Goal: Task Accomplishment & Management: Manage account settings

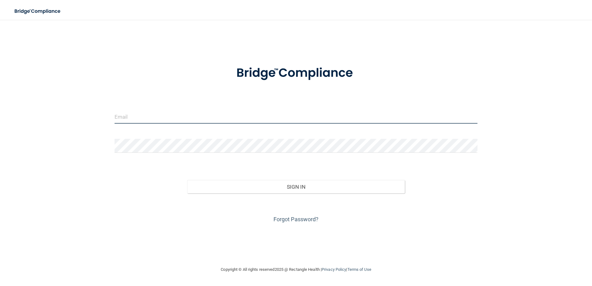
click at [194, 115] on input "email" at bounding box center [296, 117] width 363 height 14
type input "[EMAIL_ADDRESS][DOMAIN_NAME]"
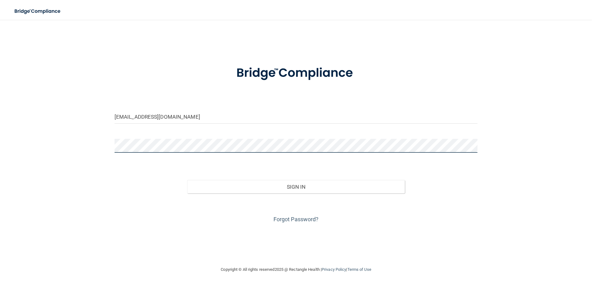
click at [187, 180] on button "Sign In" at bounding box center [296, 187] width 218 height 14
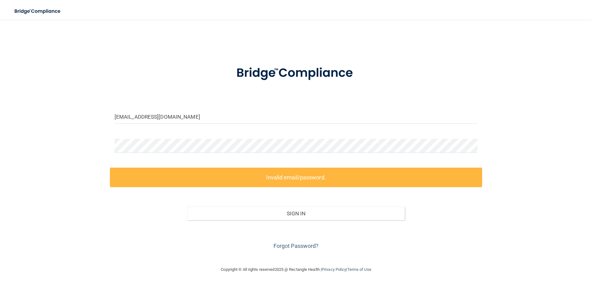
click at [262, 175] on label "Invalid email/password." at bounding box center [296, 178] width 372 height 20
click at [97, 132] on div "[EMAIL_ADDRESS][DOMAIN_NAME] Invalid email/password. You don't have permission …" at bounding box center [295, 143] width 567 height 234
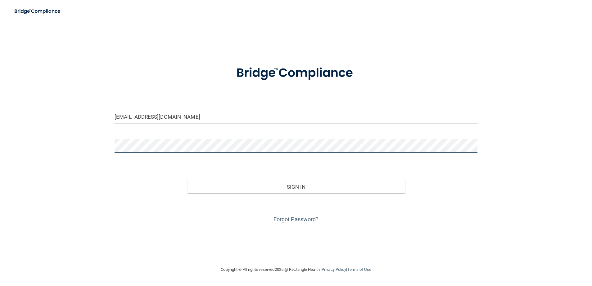
click at [187, 180] on button "Sign In" at bounding box center [296, 187] width 218 height 14
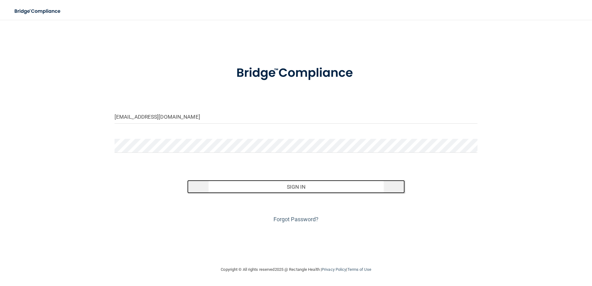
click at [281, 186] on button "Sign In" at bounding box center [296, 187] width 218 height 14
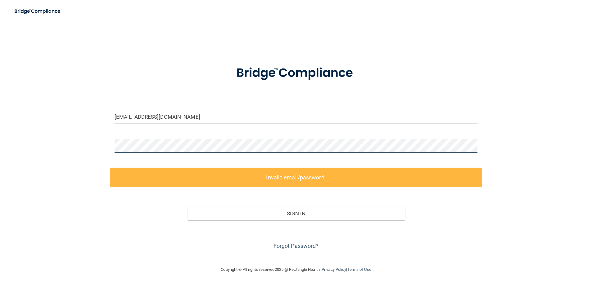
click at [112, 136] on div "[EMAIL_ADDRESS][DOMAIN_NAME] Invalid email/password. You don't have permission …" at bounding box center [295, 143] width 567 height 234
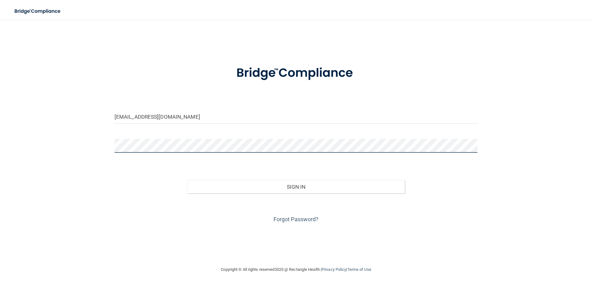
click at [187, 180] on button "Sign In" at bounding box center [296, 187] width 218 height 14
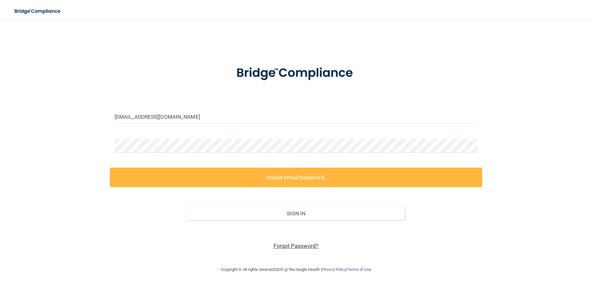
click at [291, 244] on link "Forgot Password?" at bounding box center [295, 246] width 45 height 7
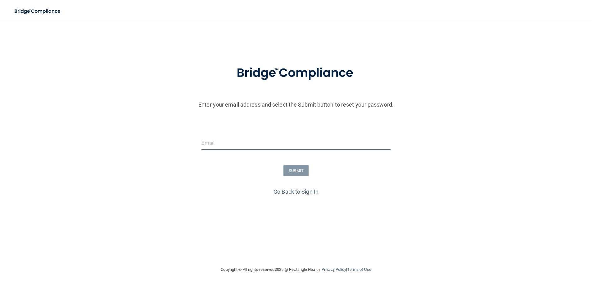
click at [229, 143] on input "email" at bounding box center [295, 143] width 189 height 14
type input "[EMAIL_ADDRESS][DOMAIN_NAME]"
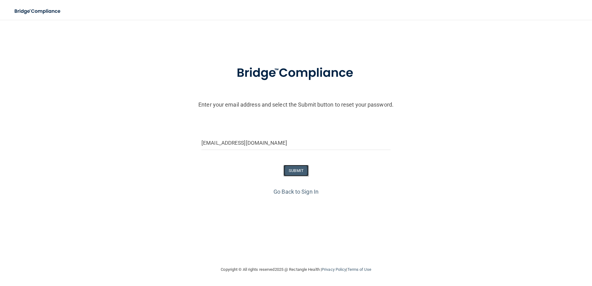
click at [298, 173] on button "SUBMIT" at bounding box center [295, 170] width 25 height 11
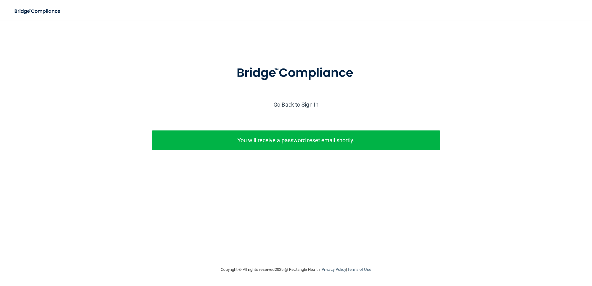
click at [281, 103] on link "Go Back to Sign In" at bounding box center [295, 104] width 45 height 7
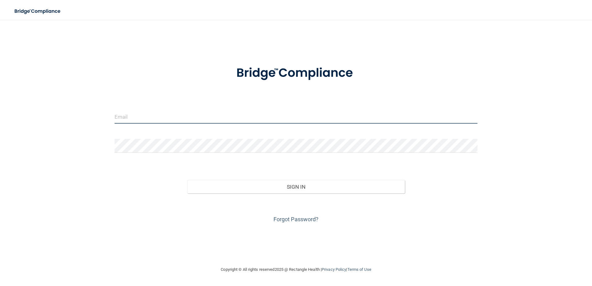
click at [189, 119] on input "email" at bounding box center [296, 117] width 363 height 14
type input "[EMAIL_ADDRESS][DOMAIN_NAME]"
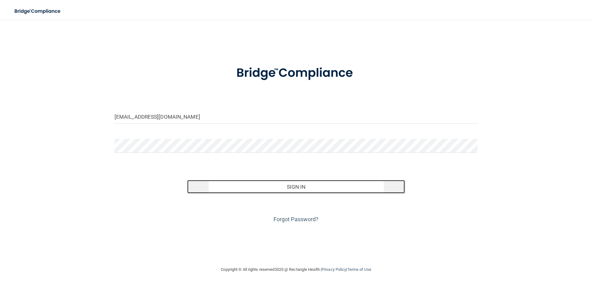
click at [297, 188] on button "Sign In" at bounding box center [296, 187] width 218 height 14
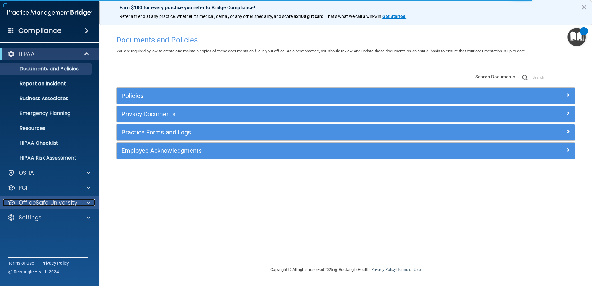
click at [88, 201] on span at bounding box center [89, 202] width 4 height 7
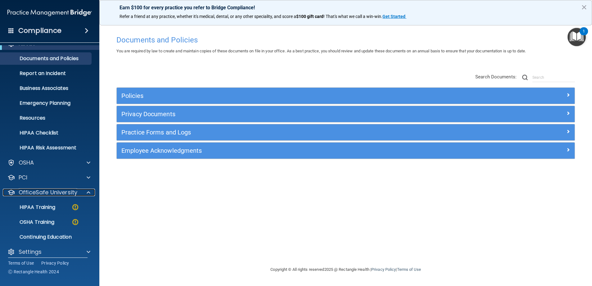
scroll to position [16, 0]
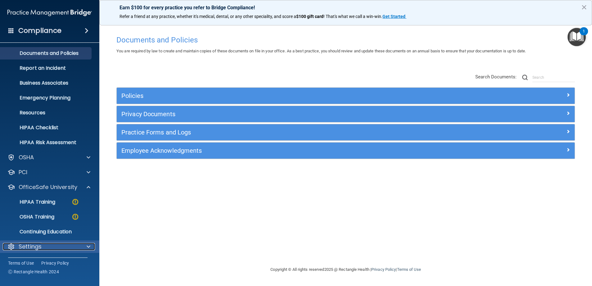
click at [88, 245] on span at bounding box center [89, 246] width 4 height 7
click at [88, 247] on span at bounding box center [89, 246] width 4 height 7
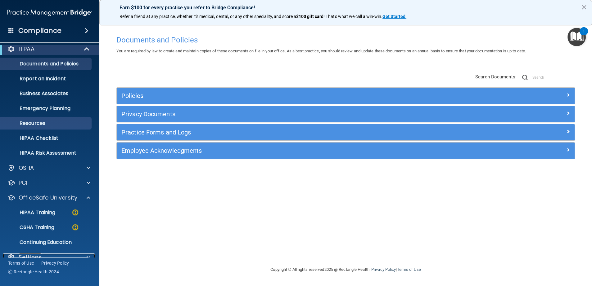
scroll to position [0, 0]
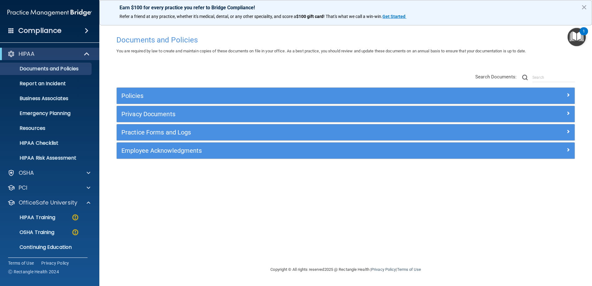
click at [576, 33] on img "Open Resource Center, 1 new notification" at bounding box center [576, 37] width 18 height 18
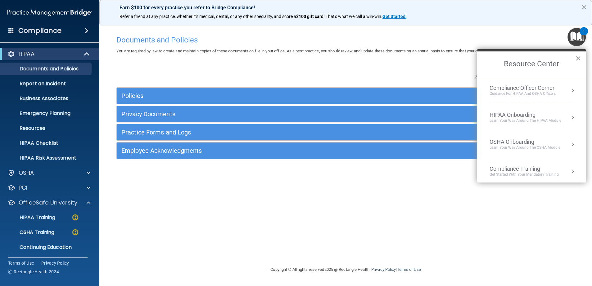
click at [577, 56] on button "×" at bounding box center [578, 58] width 6 height 10
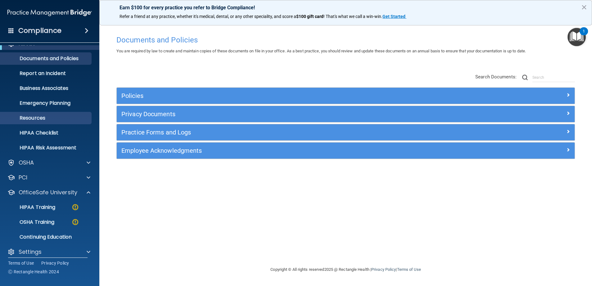
scroll to position [16, 0]
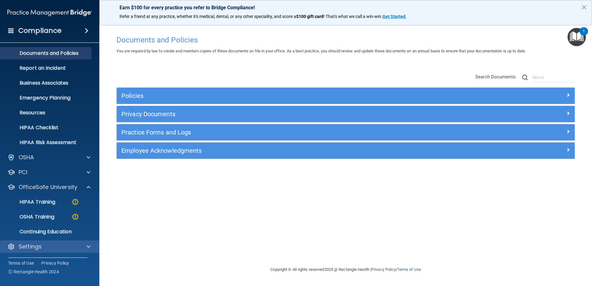
click at [26, 241] on div "Settings" at bounding box center [50, 247] width 100 height 12
click at [29, 245] on p "Settings" at bounding box center [30, 246] width 23 height 7
click at [88, 246] on span at bounding box center [89, 246] width 4 height 7
click at [584, 5] on button "×" at bounding box center [584, 7] width 6 height 10
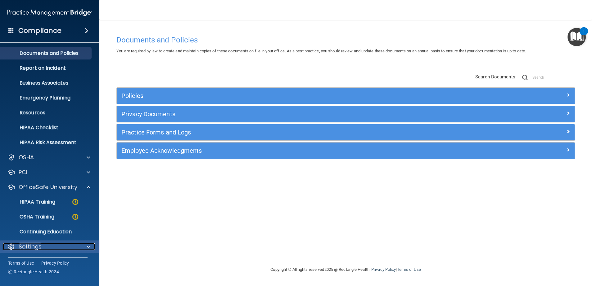
click at [91, 246] on div at bounding box center [88, 246] width 16 height 7
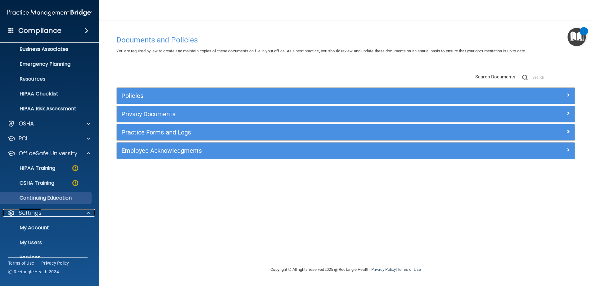
scroll to position [75, 0]
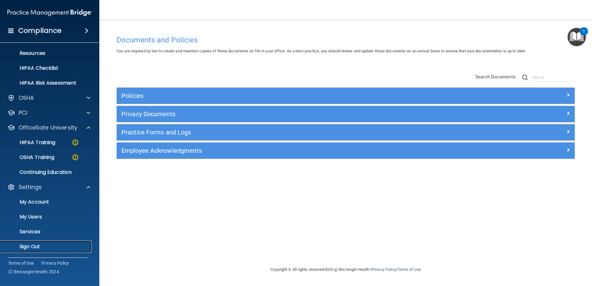
click at [35, 246] on p "Sign Out" at bounding box center [46, 247] width 85 height 6
